Goal: Information Seeking & Learning: Learn about a topic

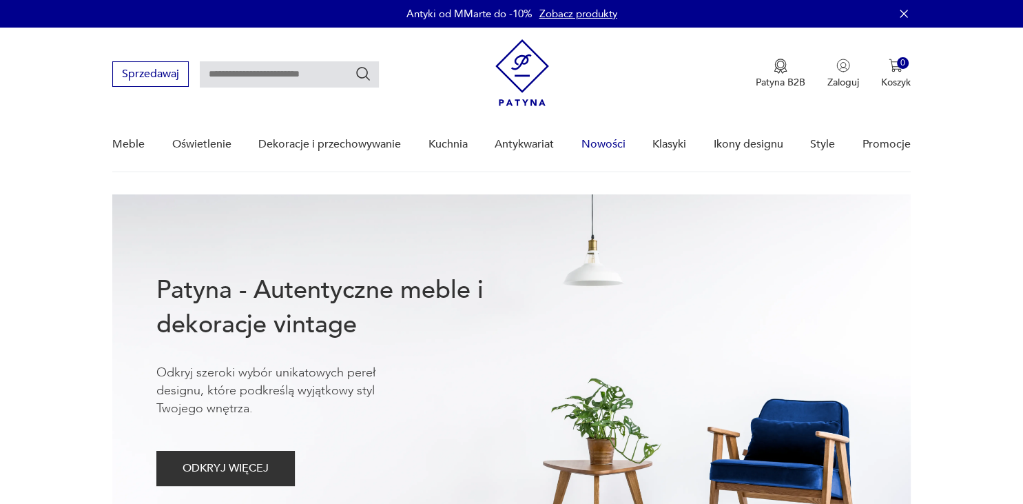
click at [600, 147] on link "Nowości" at bounding box center [603, 144] width 44 height 53
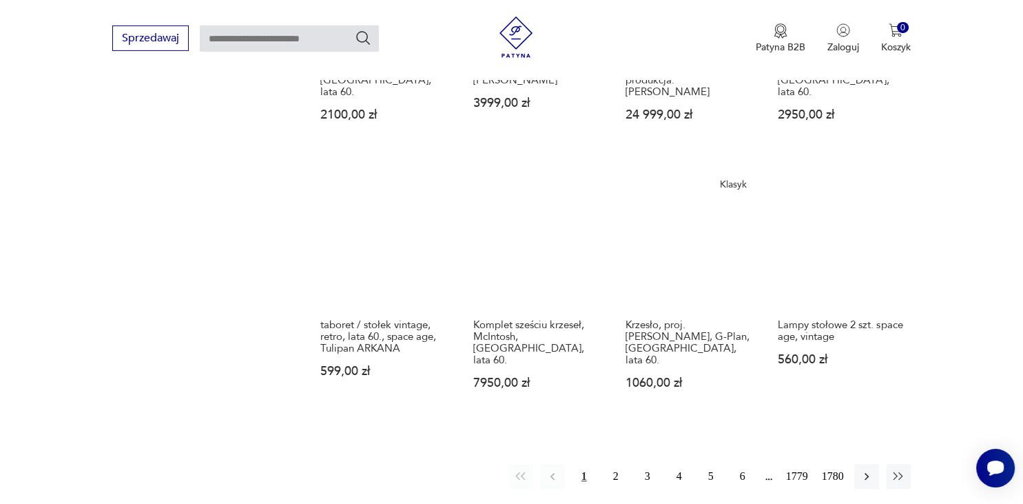
scroll to position [1080, 0]
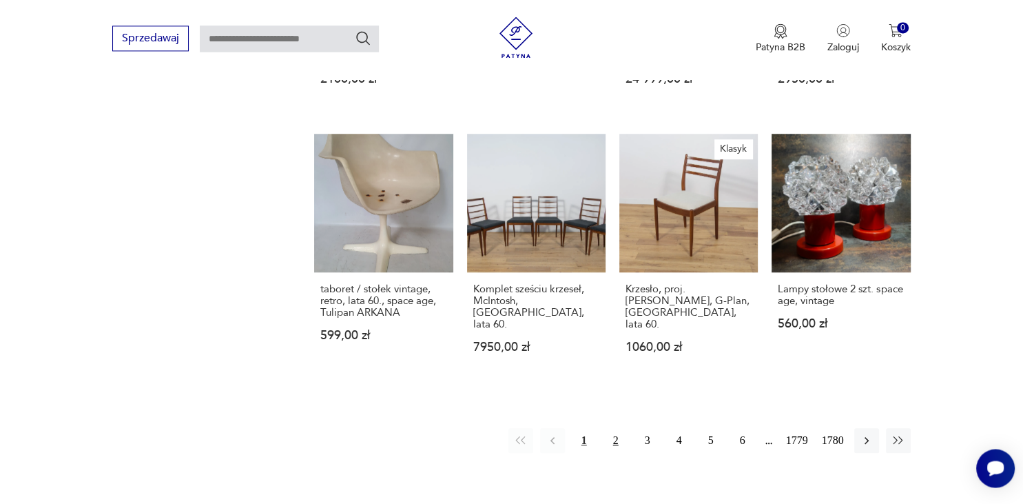
click at [615, 428] on button "2" at bounding box center [615, 440] width 25 height 25
click at [614, 428] on button "2" at bounding box center [615, 440] width 25 height 25
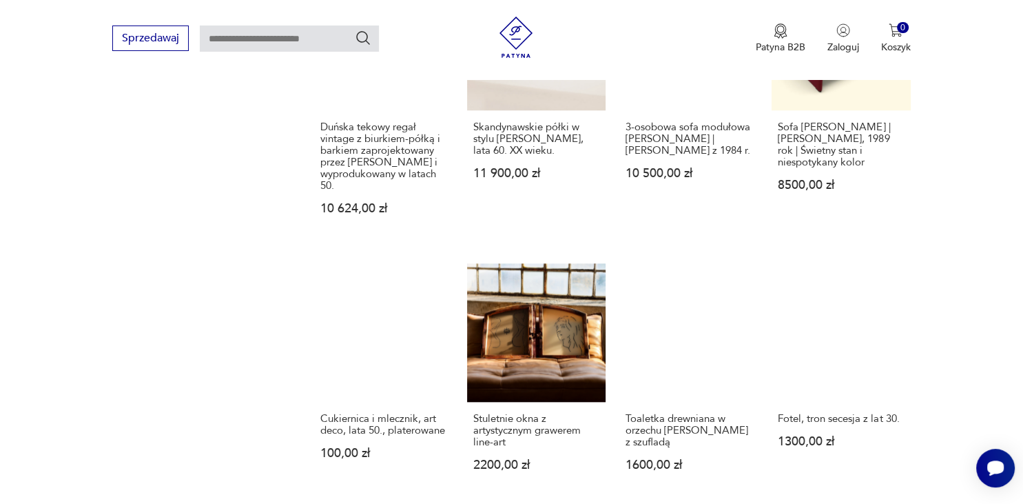
scroll to position [1455, 0]
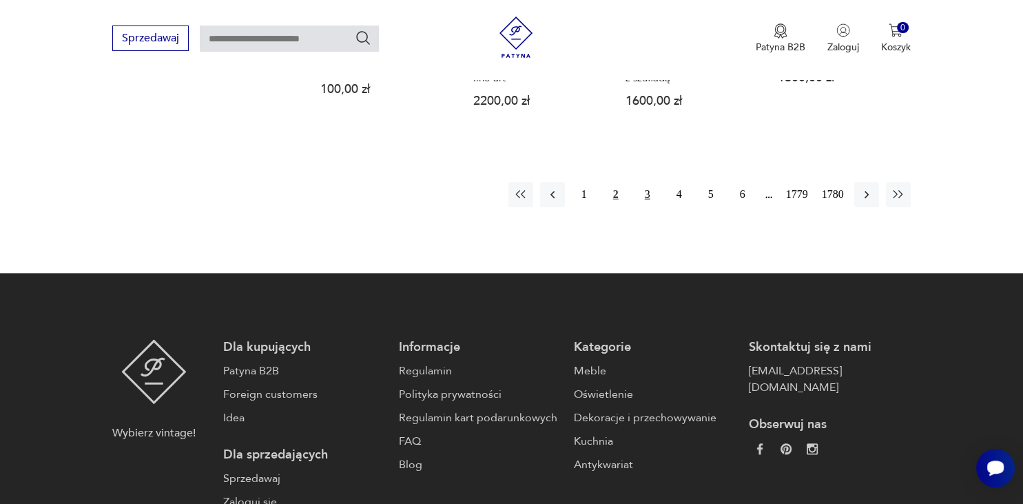
click at [646, 194] on button "3" at bounding box center [647, 194] width 25 height 25
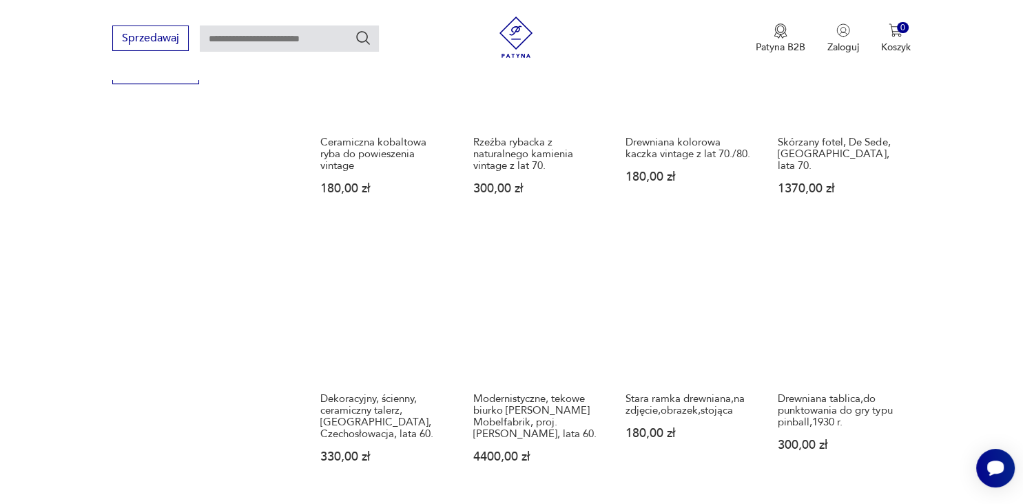
scroll to position [1124, 0]
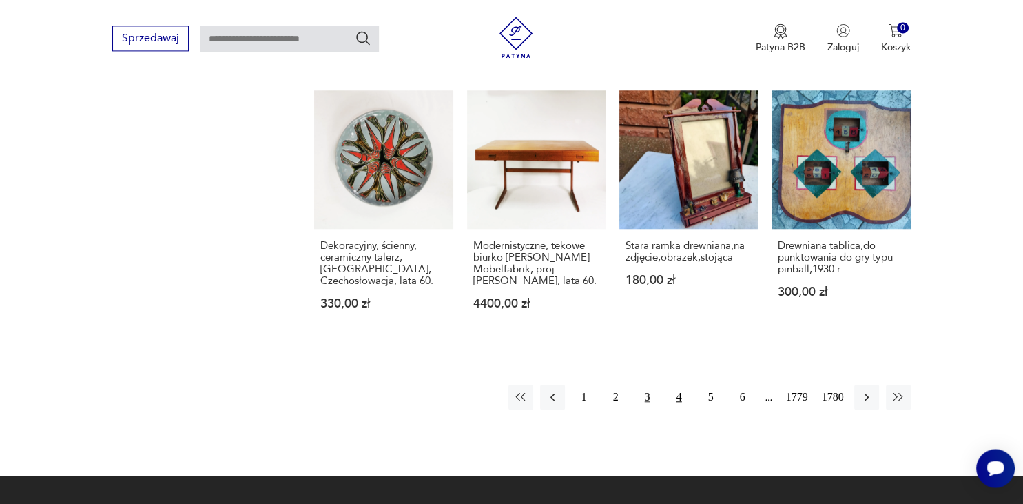
click at [678, 397] on button "4" at bounding box center [679, 396] width 25 height 25
click at [500, 154] on link "Modernistyczne, tekowe biurko [PERSON_NAME] Mobelfabrik, proj. [PERSON_NAME], l…" at bounding box center [536, 213] width 138 height 246
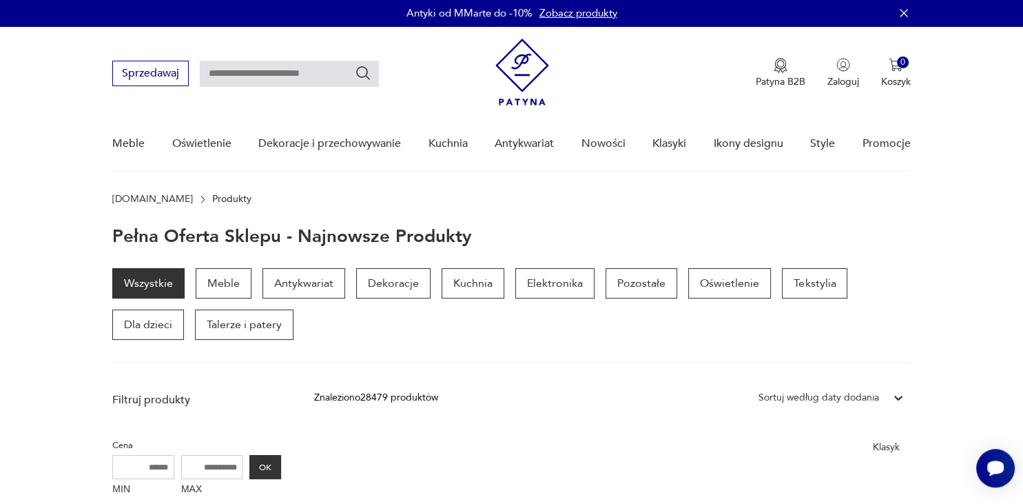
scroll to position [0, 0]
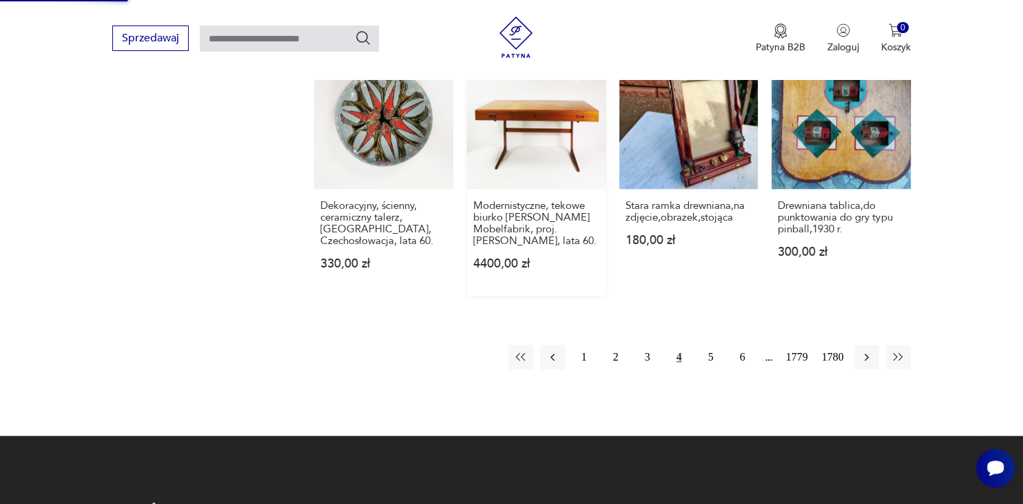
click at [519, 147] on link "Modernistyczne, tekowe biurko [PERSON_NAME] Mobelfabrik, proj. [PERSON_NAME], l…" at bounding box center [536, 173] width 138 height 246
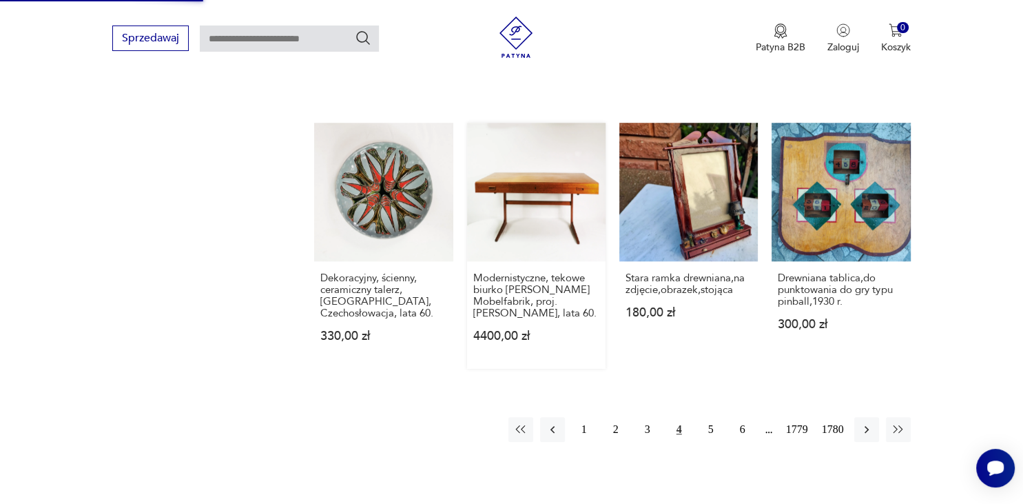
click at [530, 190] on link "Modernistyczne, tekowe biurko [PERSON_NAME] Mobelfabrik, proj. [PERSON_NAME], l…" at bounding box center [536, 246] width 138 height 246
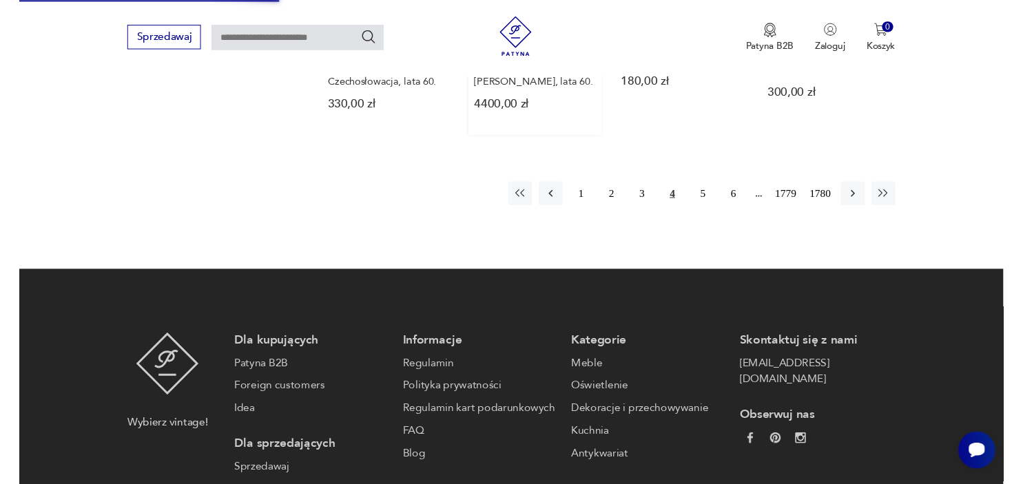
scroll to position [1237, 0]
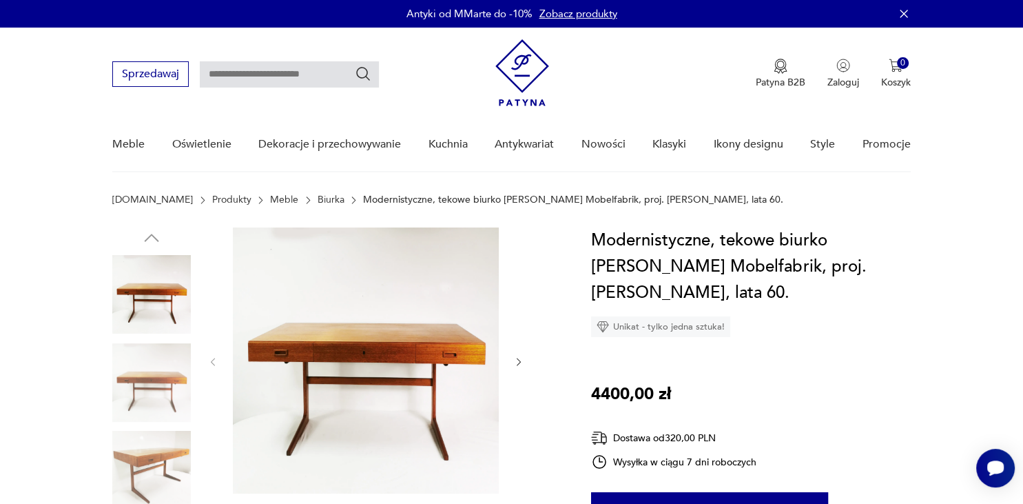
click at [390, 331] on img at bounding box center [366, 360] width 266 height 266
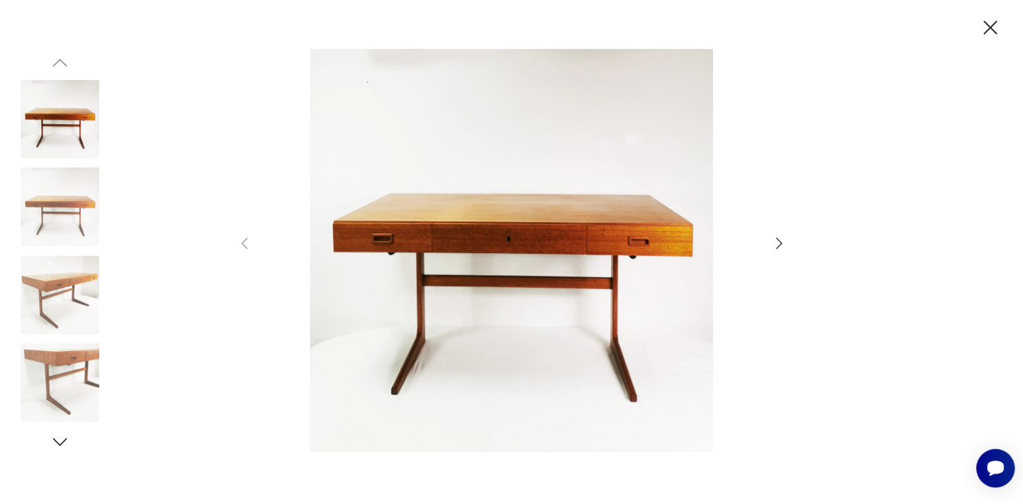
click at [775, 242] on icon "button" at bounding box center [779, 243] width 17 height 17
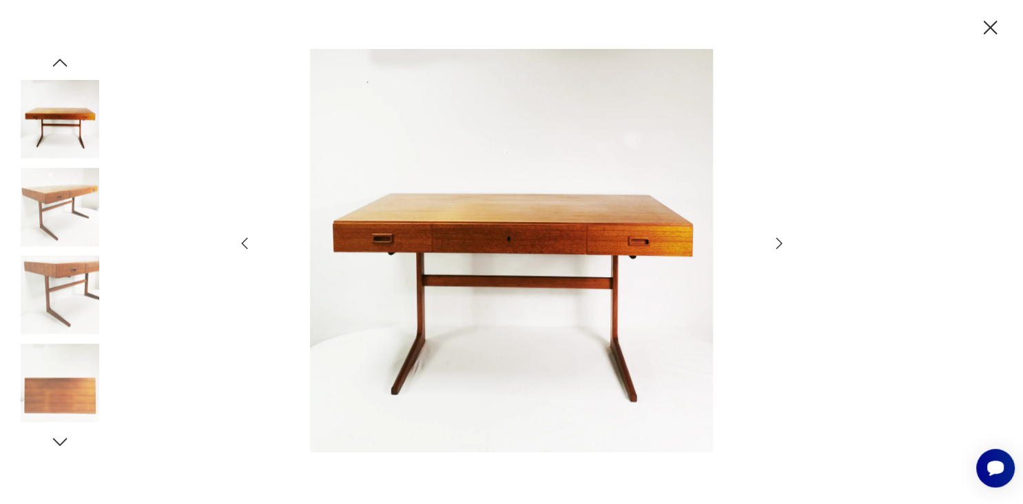
click at [775, 242] on icon "button" at bounding box center [779, 243] width 17 height 17
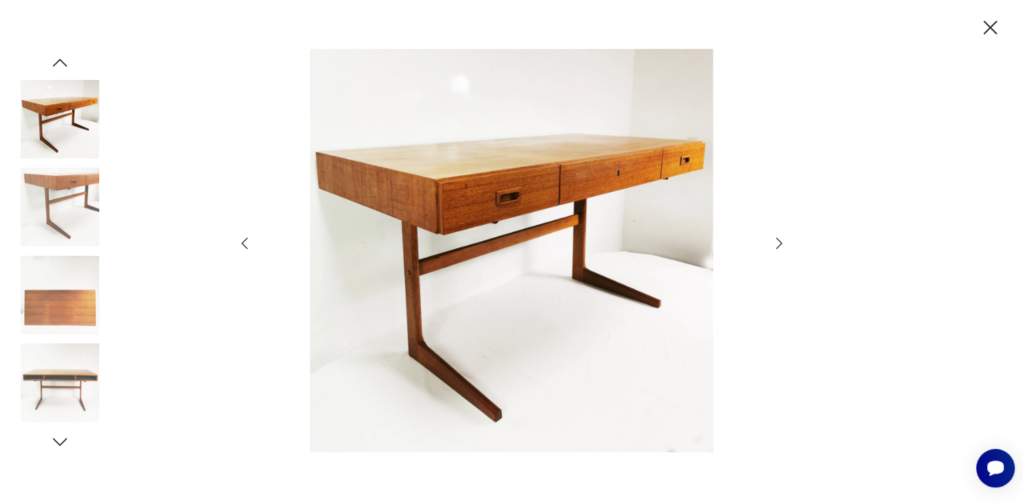
click at [775, 242] on icon "button" at bounding box center [779, 243] width 17 height 17
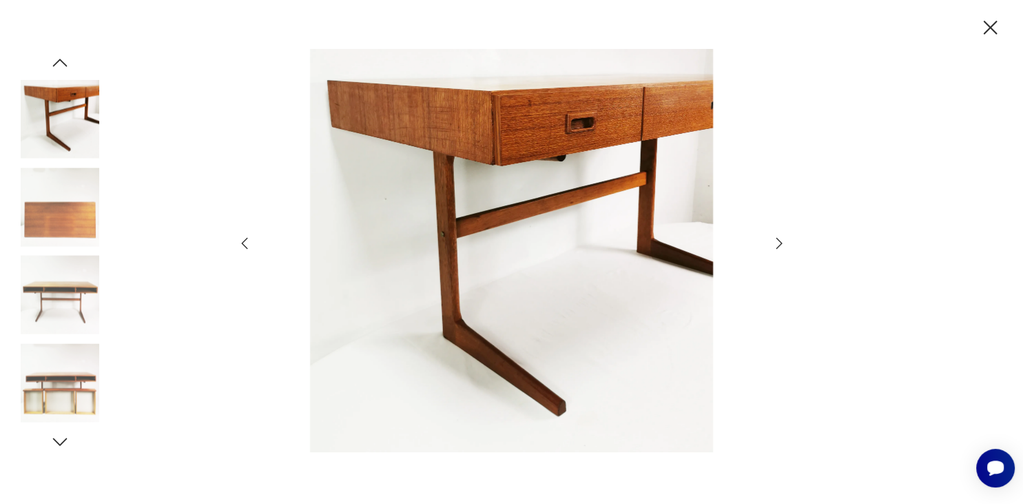
click at [775, 242] on icon "button" at bounding box center [779, 243] width 17 height 17
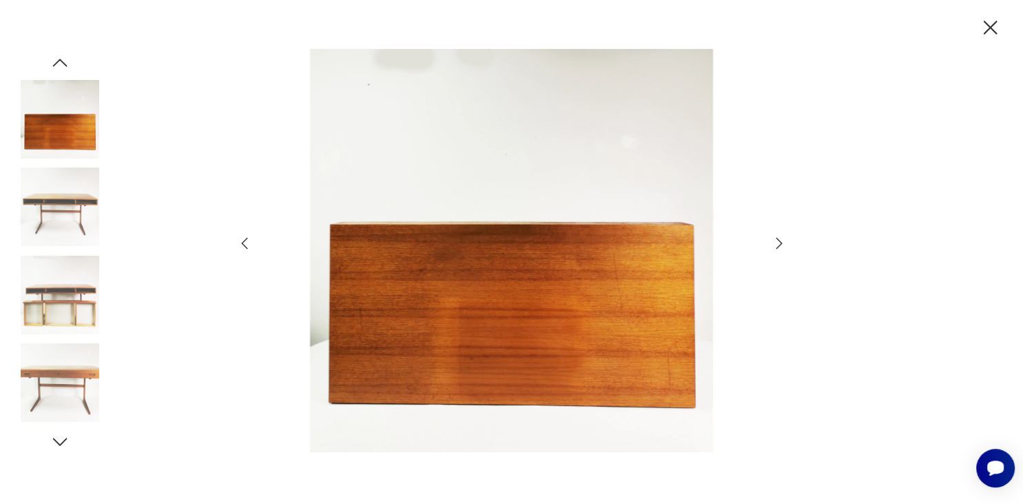
click at [995, 27] on icon "button" at bounding box center [990, 28] width 24 height 24
